Goal: Navigation & Orientation: Go to known website

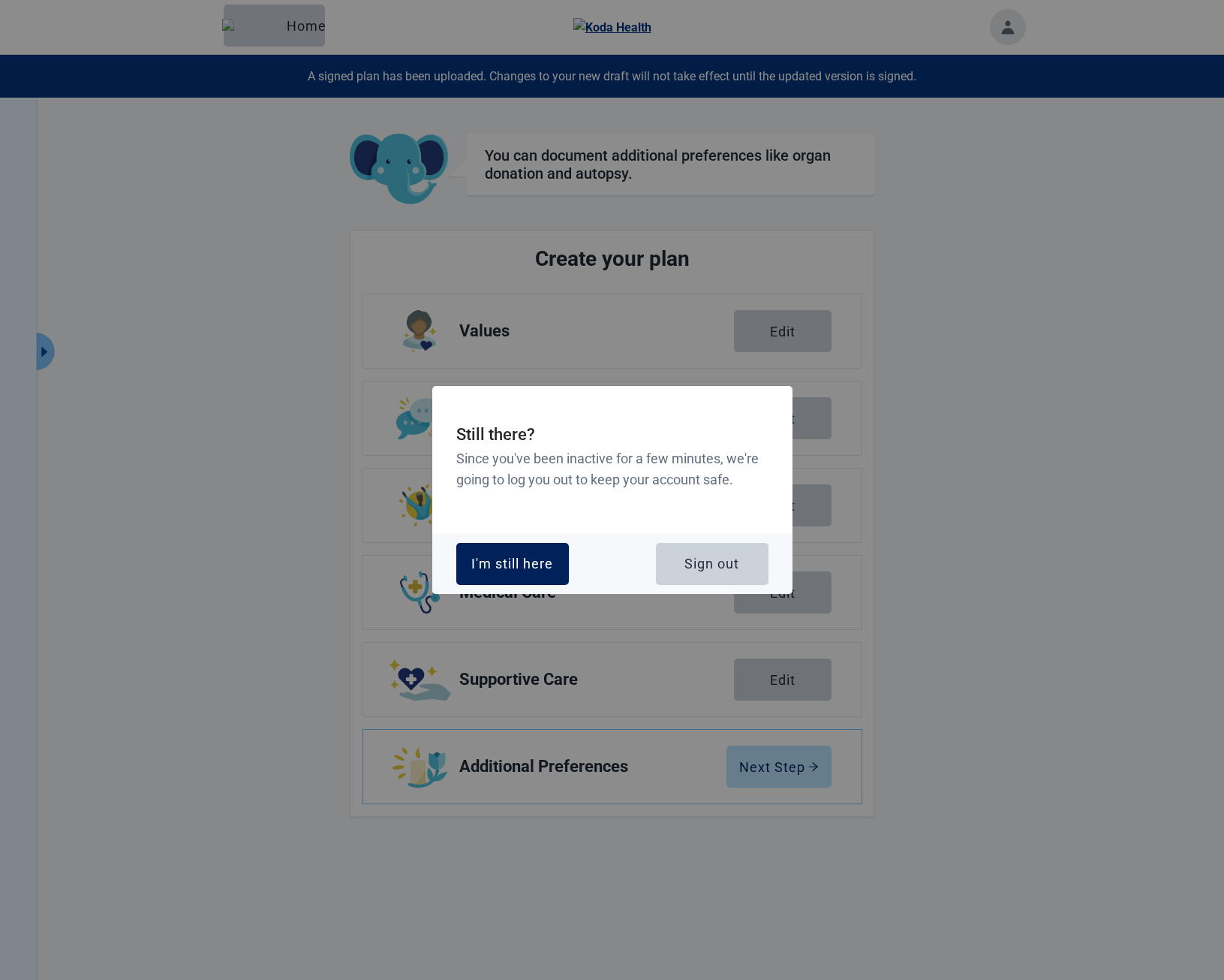
click at [522, 562] on div "I'm still here" at bounding box center [512, 563] width 81 height 15
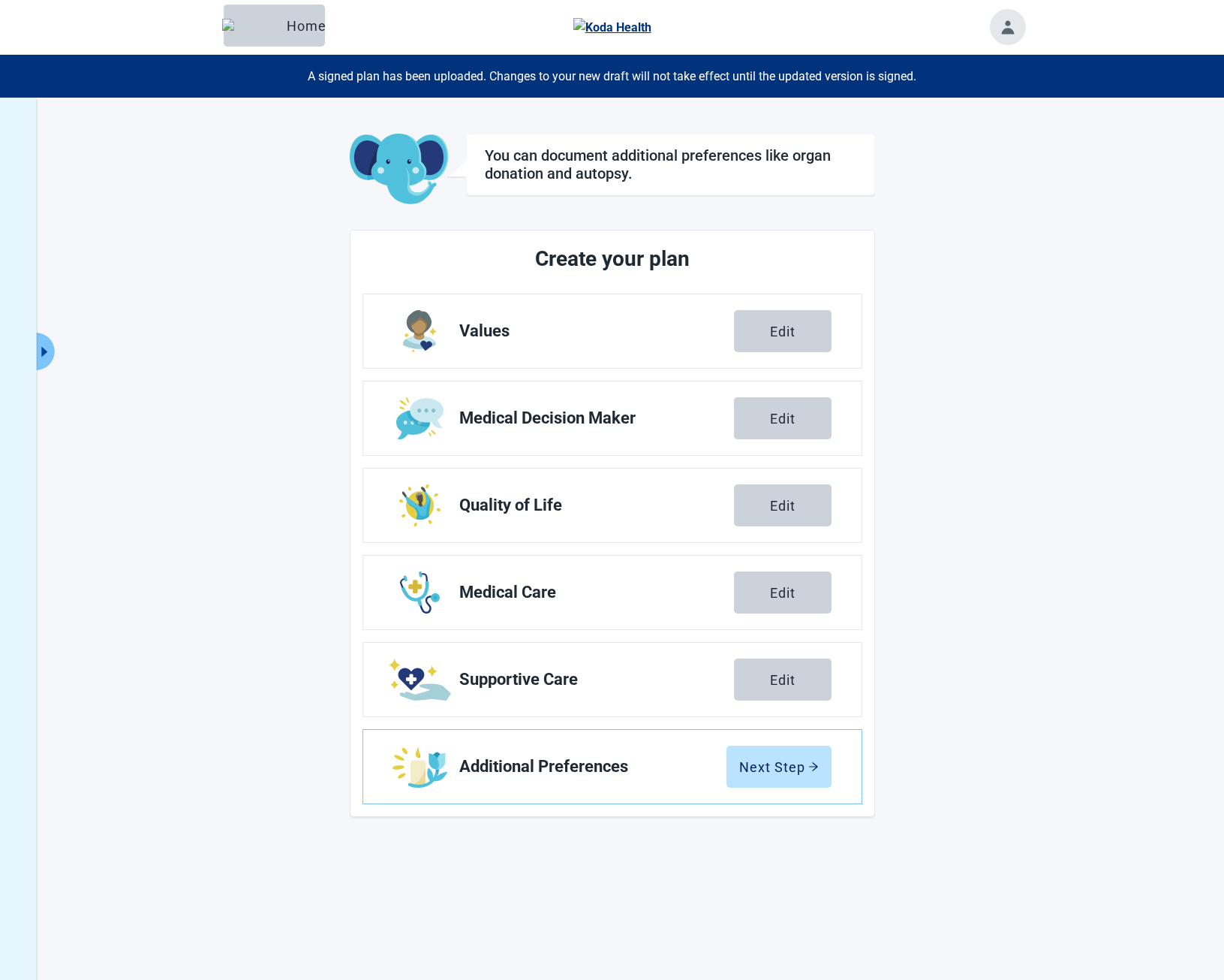
click at [127, 1] on div "Menu Home" at bounding box center [612, 27] width 1224 height 55
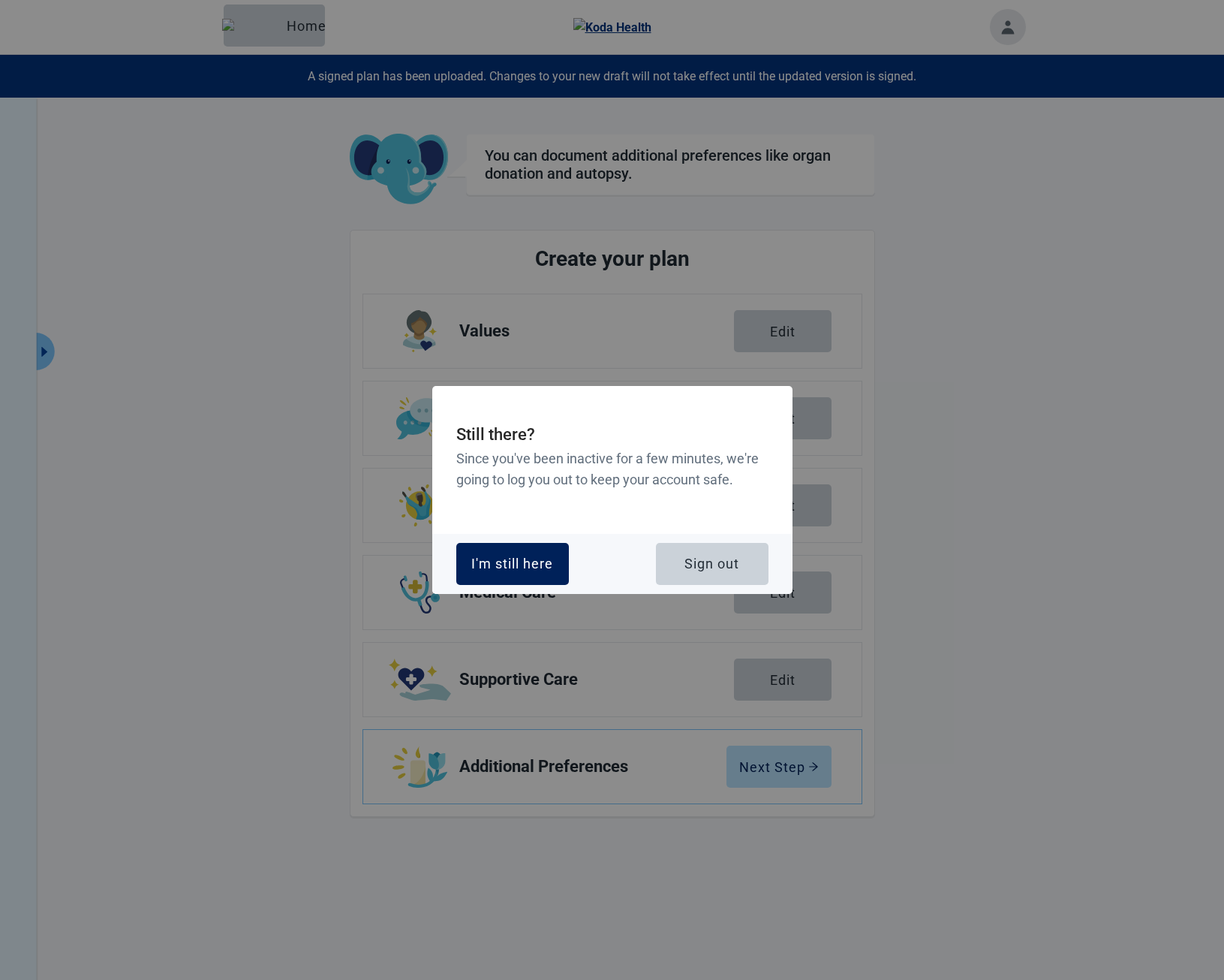
click at [479, 565] on div "I'm still here" at bounding box center [512, 563] width 81 height 15
